Goal: Task Accomplishment & Management: Manage account settings

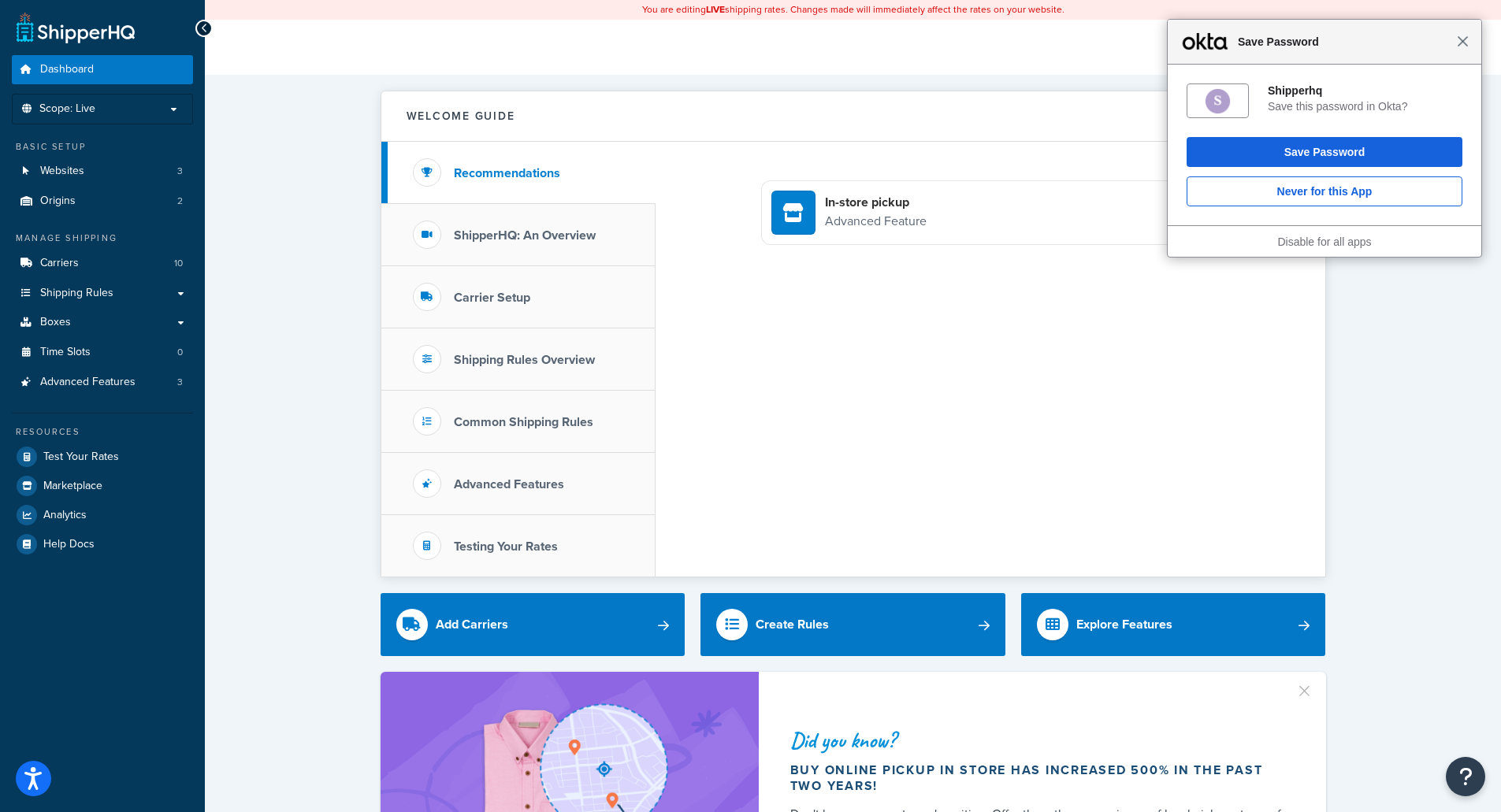
click at [1462, 44] on span "Close" at bounding box center [1463, 41] width 12 height 12
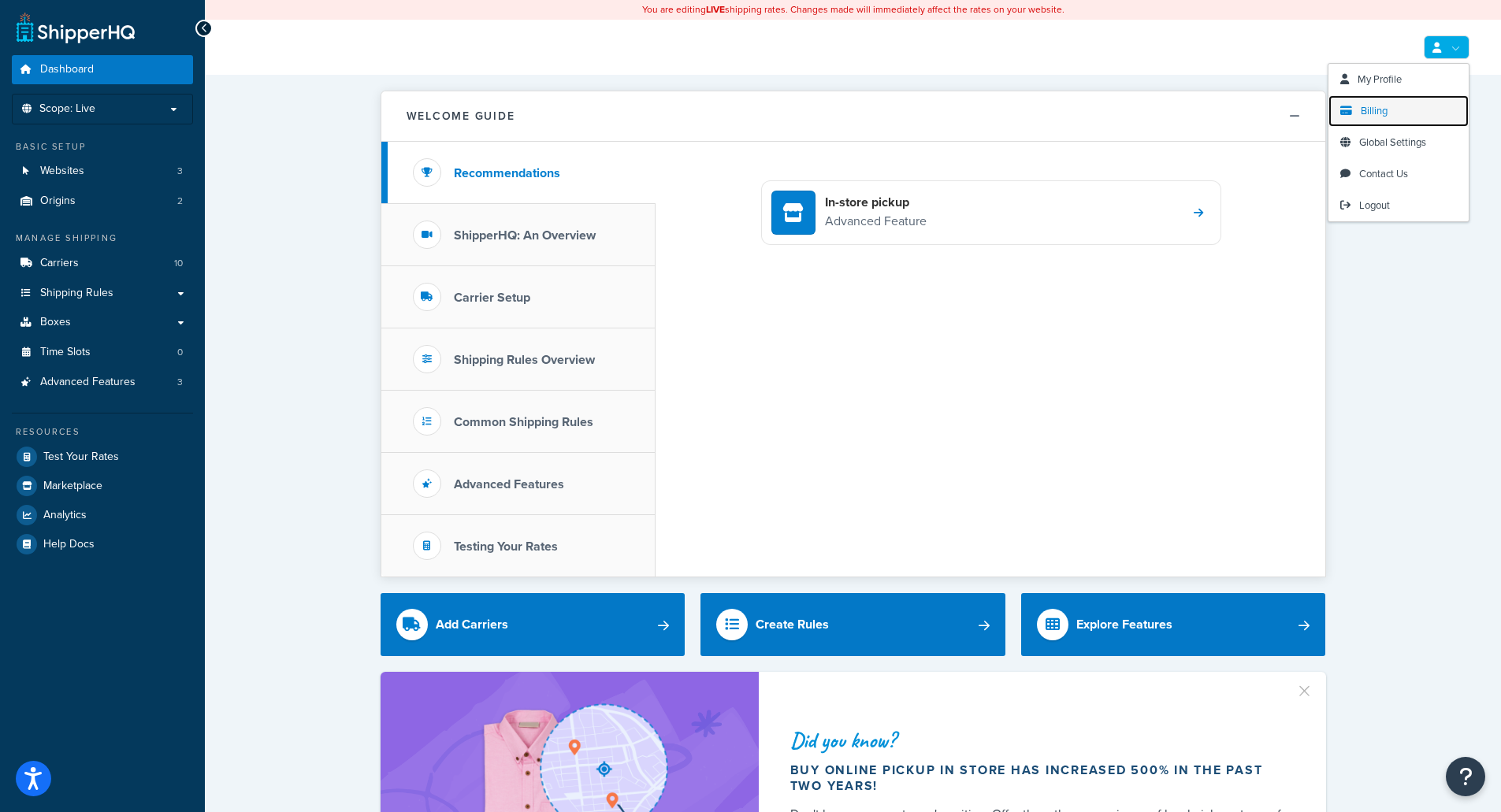
click at [1376, 111] on span "Billing" at bounding box center [1375, 111] width 27 height 15
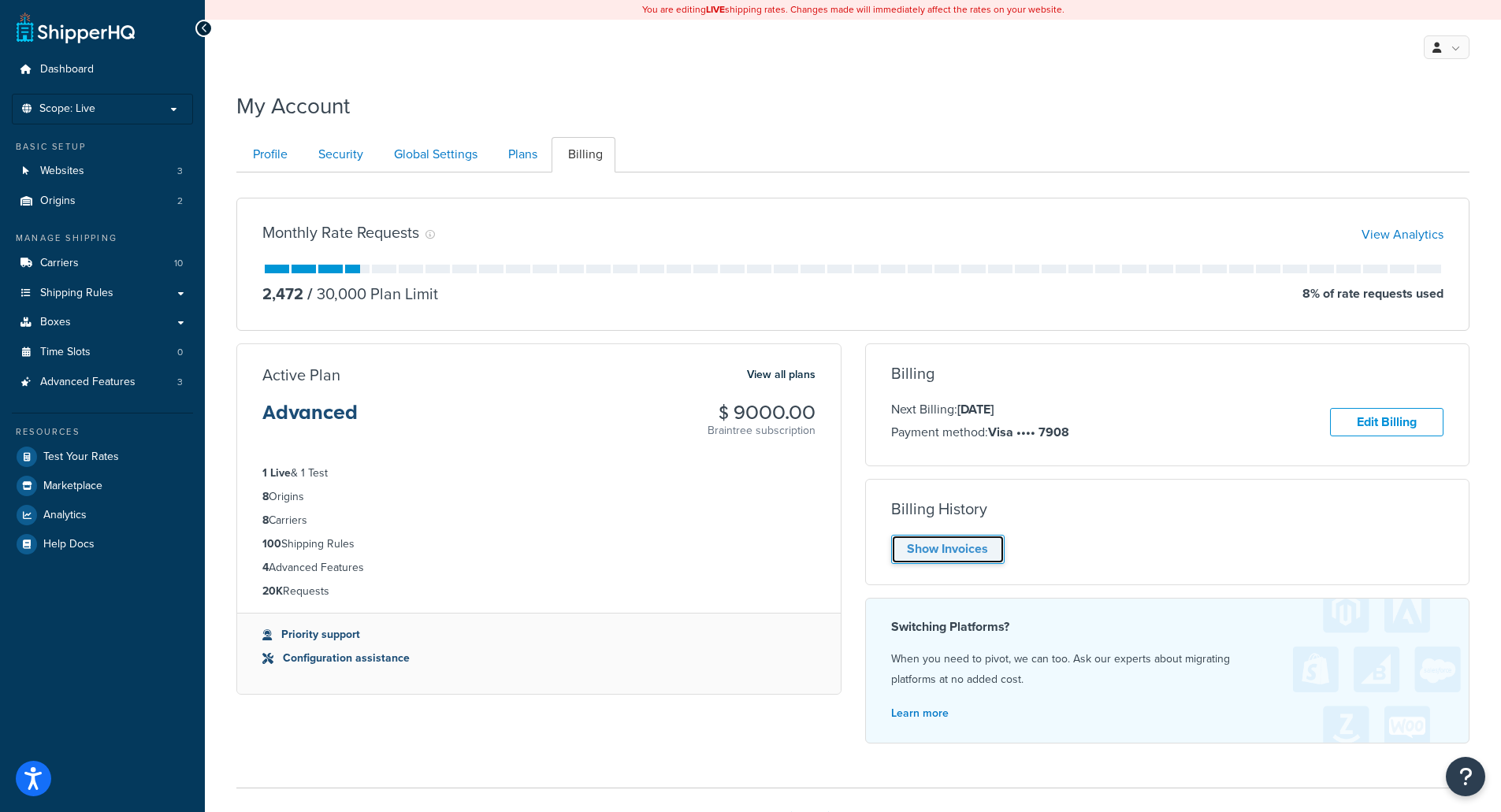
click at [942, 558] on link "Show Invoices" at bounding box center [948, 549] width 114 height 29
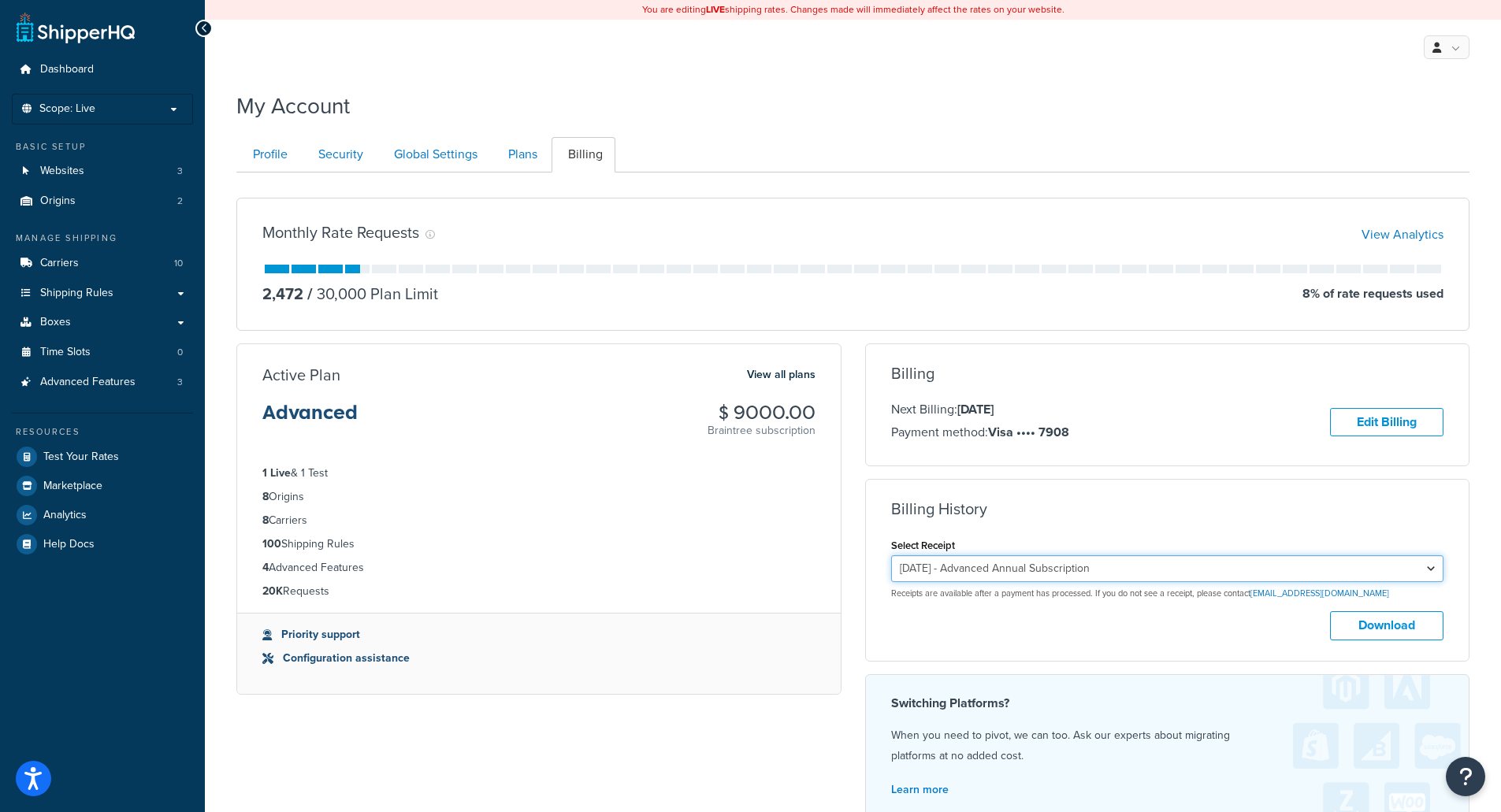
click at [1172, 567] on select "[DATE] - Advanced Annual Subscription [DATE] - Advanced Annual Subscription [DA…" at bounding box center [1168, 569] width 553 height 27
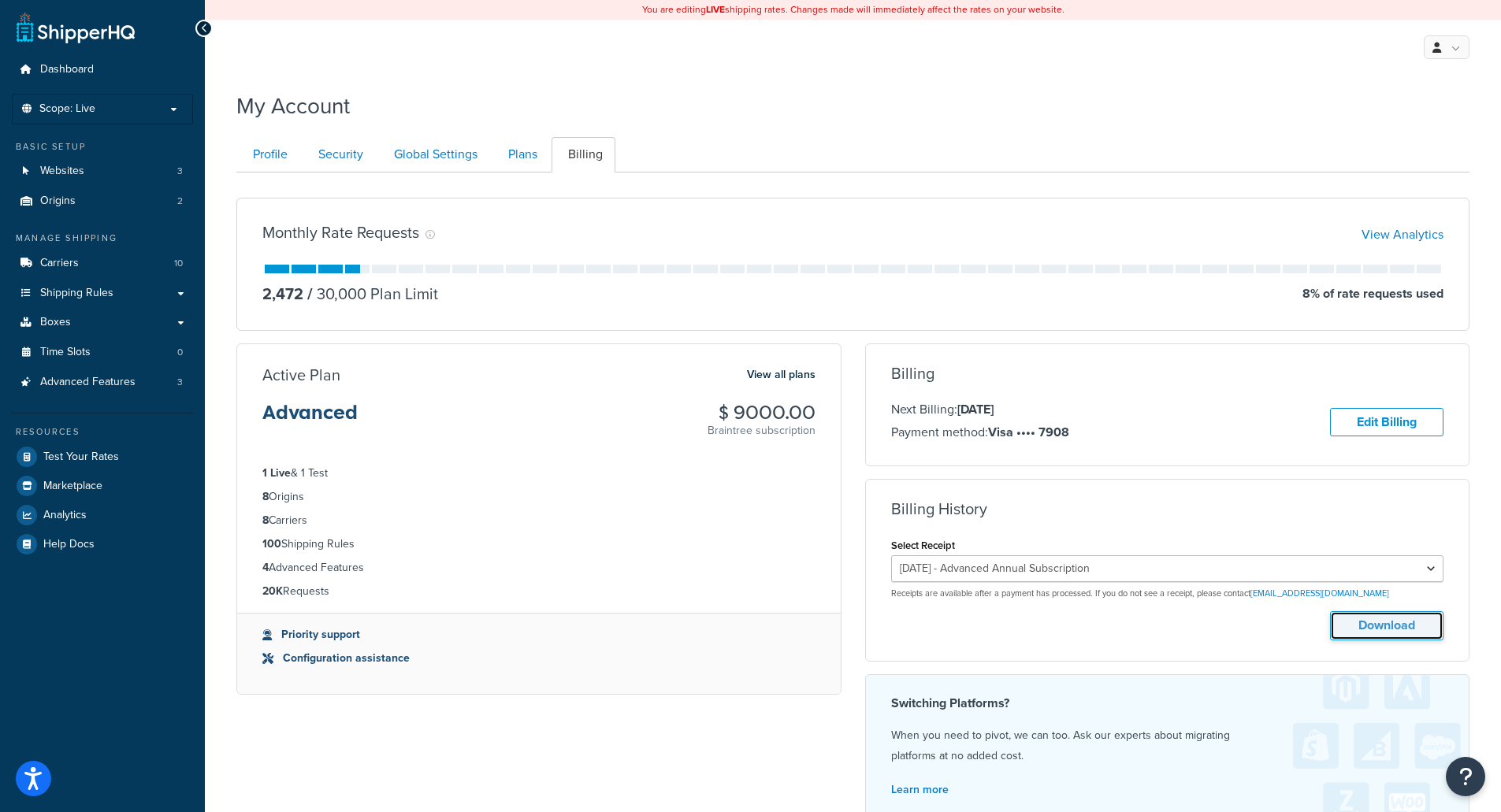
click at [1371, 623] on button "Download" at bounding box center [1387, 626] width 114 height 29
